Goal: Task Accomplishment & Management: Use online tool/utility

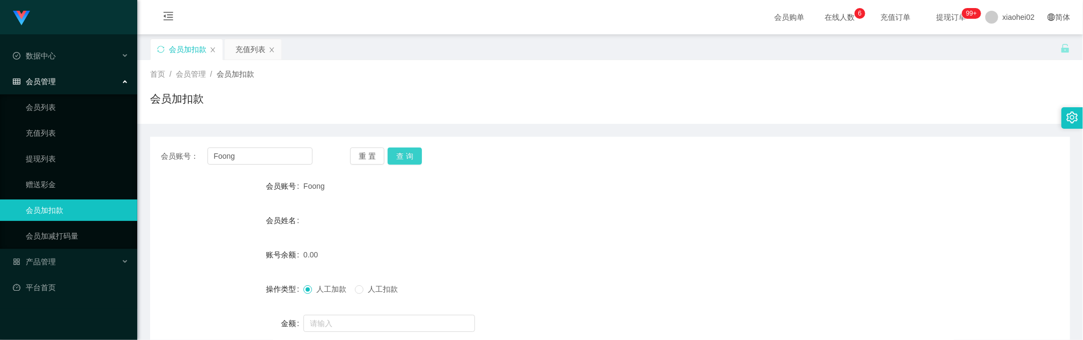
scroll to position [80, 0]
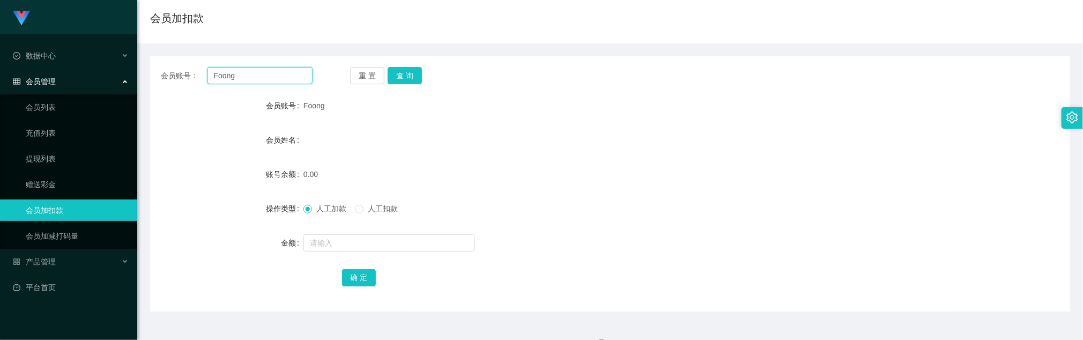
click at [287, 75] on input "Foong" at bounding box center [260, 75] width 105 height 17
paste input "Snappytroe"
type input "Snappytroe"
click at [404, 71] on button "查 询" at bounding box center [405, 75] width 34 height 17
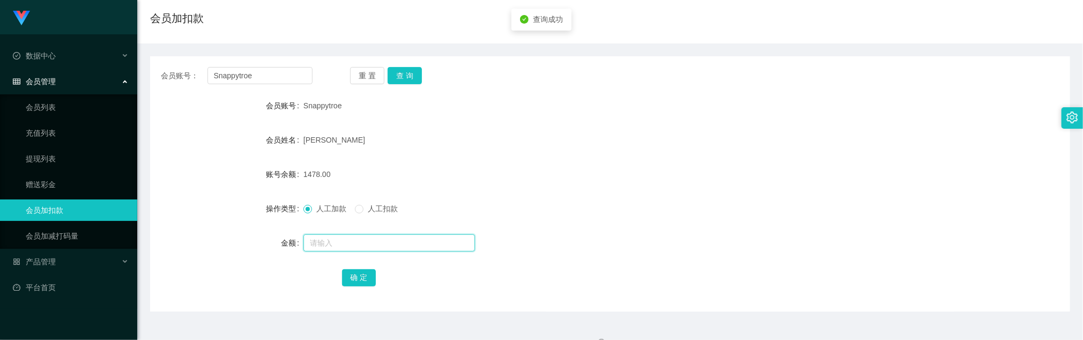
click at [352, 245] on input "text" at bounding box center [390, 242] width 172 height 17
type input "3500"
click at [359, 279] on button "确 定" at bounding box center [359, 277] width 34 height 17
drag, startPoint x: 575, startPoint y: 209, endPoint x: 560, endPoint y: 209, distance: 15.0
click at [575, 209] on div "人工加款 人工扣款" at bounding box center [572, 208] width 537 height 21
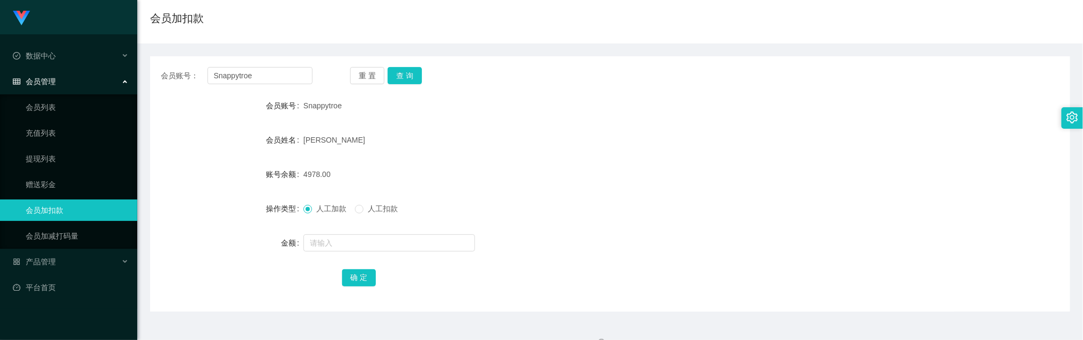
click at [478, 139] on div "[PERSON_NAME]" at bounding box center [572, 139] width 537 height 21
click at [286, 80] on input "Snappytroe" at bounding box center [260, 75] width 105 height 17
paste input "87834666"
type input "87834666"
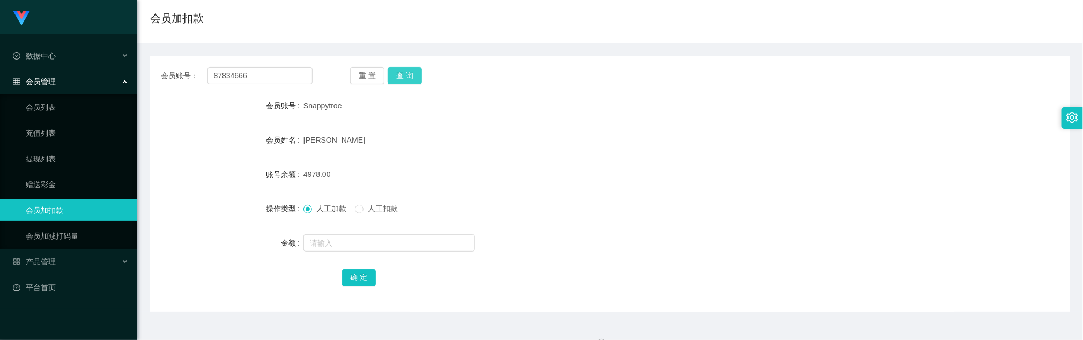
click at [403, 74] on button "查 询" at bounding box center [405, 75] width 34 height 17
